Goal: Task Accomplishment & Management: Use online tool/utility

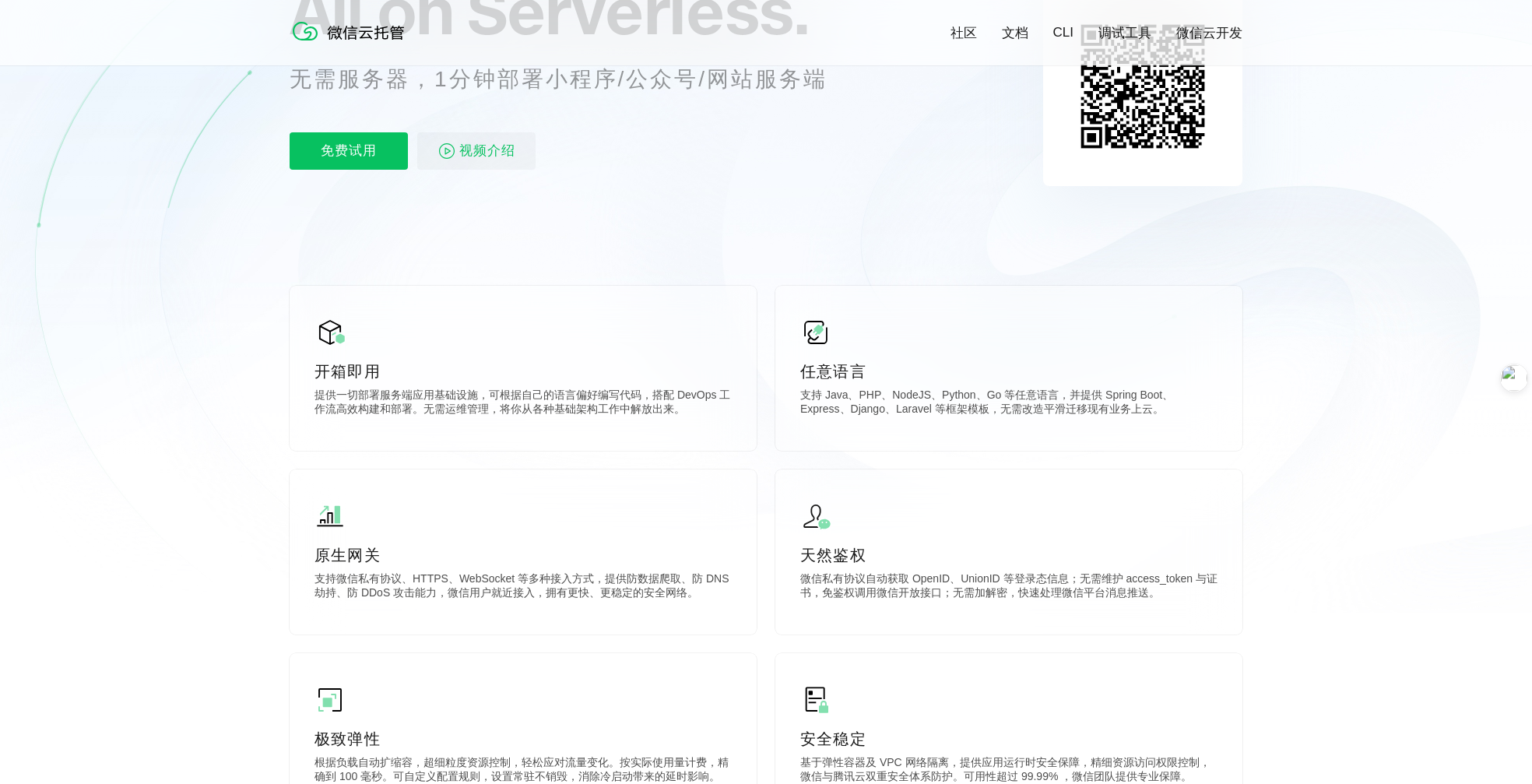
scroll to position [230, 0]
click at [349, 152] on p "免费试用" at bounding box center [348, 149] width 119 height 37
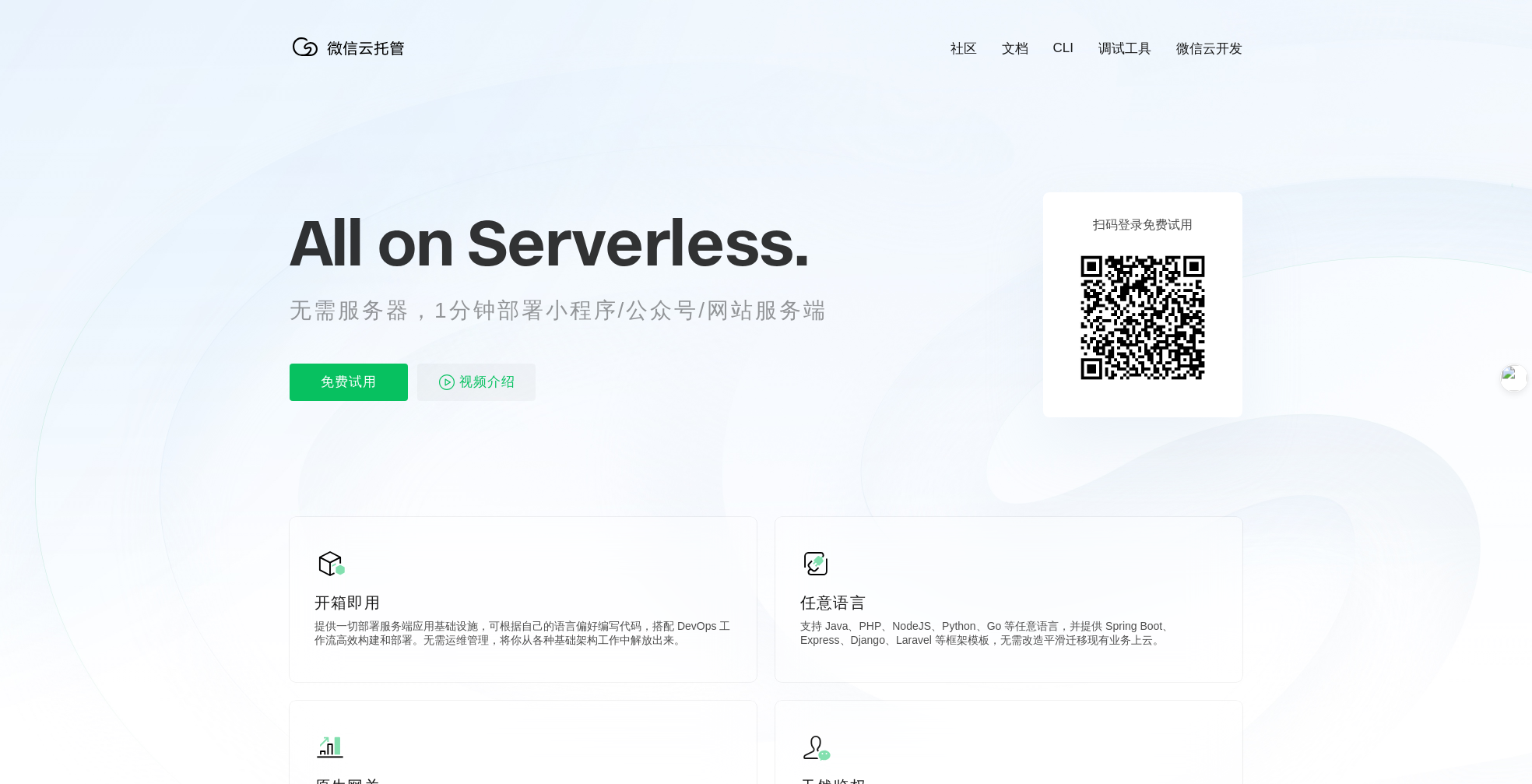
scroll to position [0, 2768]
click at [736, 132] on icon at bounding box center [766, 420] width 1495 height 841
click at [1194, 50] on link "微信云开发" at bounding box center [1209, 49] width 66 height 18
